Goal: Information Seeking & Learning: Check status

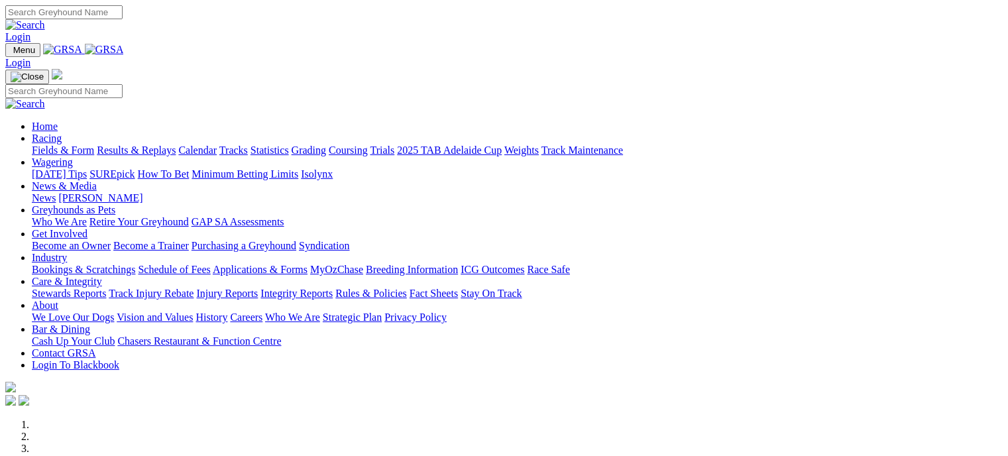
click at [176, 145] on link "Results & Replays" at bounding box center [136, 150] width 79 height 11
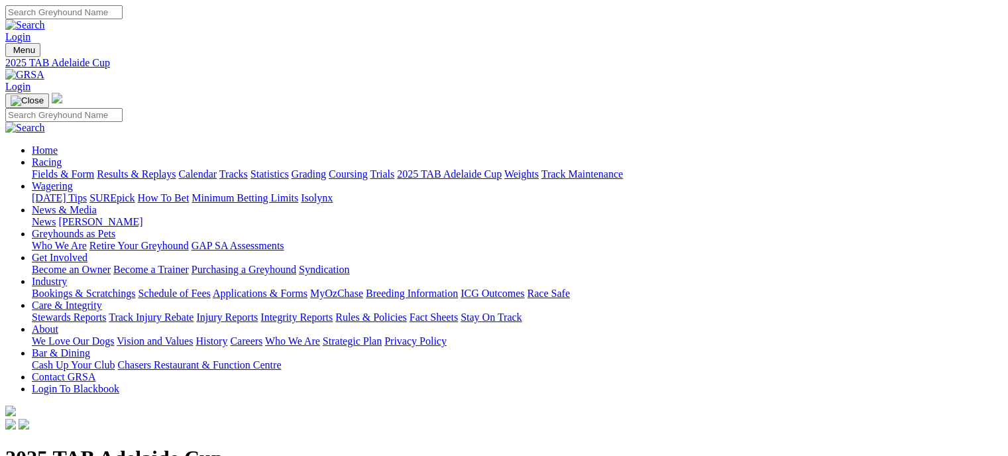
click at [176, 168] on link "Results & Replays" at bounding box center [136, 173] width 79 height 11
click at [112, 432] on select "South Australia New South Wales Northern Territory Queensland Tasmania Victoria…" at bounding box center [58, 438] width 107 height 13
select select "WA"
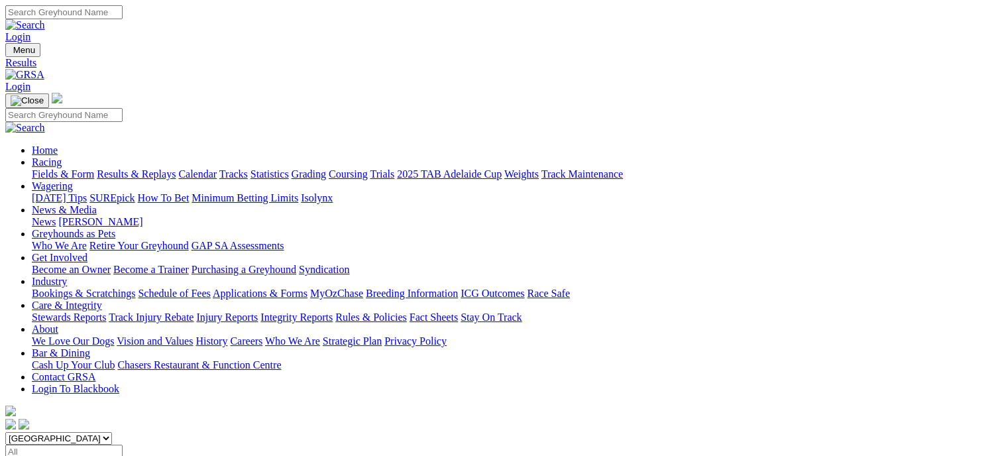
click at [89, 432] on select "South Australia New South Wales Northern Territory Queensland Tasmania Victoria…" at bounding box center [58, 438] width 107 height 13
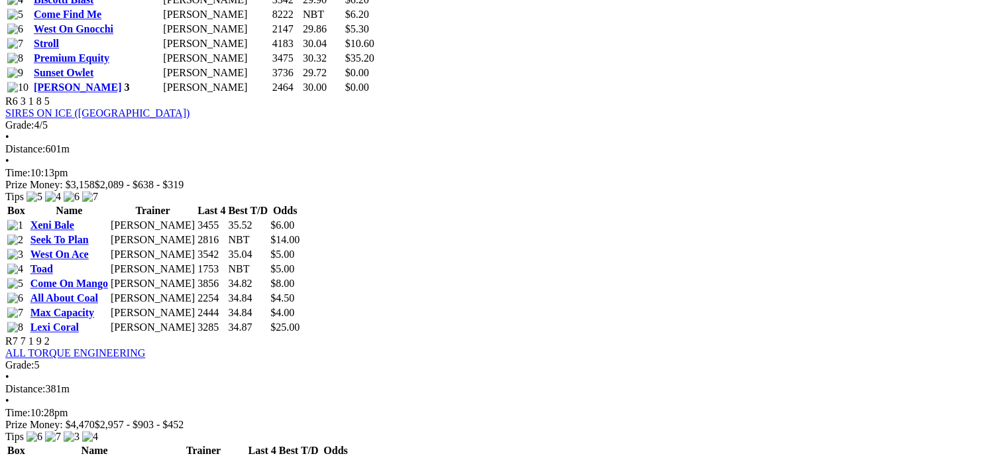
scroll to position [1856, 0]
